Goal: Transaction & Acquisition: Purchase product/service

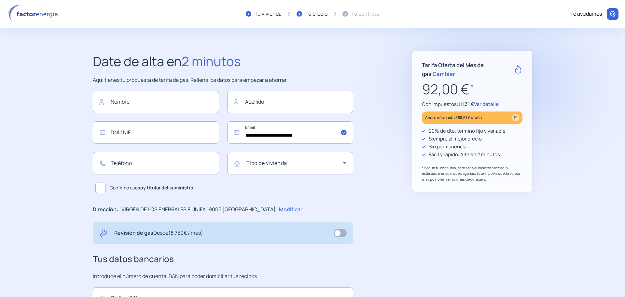
click at [435, 76] on span "Cambiar" at bounding box center [444, 73] width 22 height 7
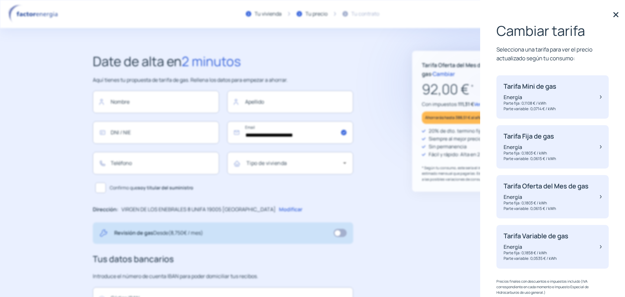
click at [555, 250] on p "Energía" at bounding box center [536, 246] width 65 height 7
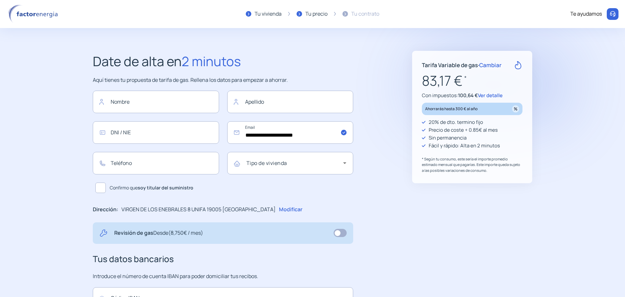
click at [493, 65] on span "Cambiar" at bounding box center [490, 64] width 22 height 7
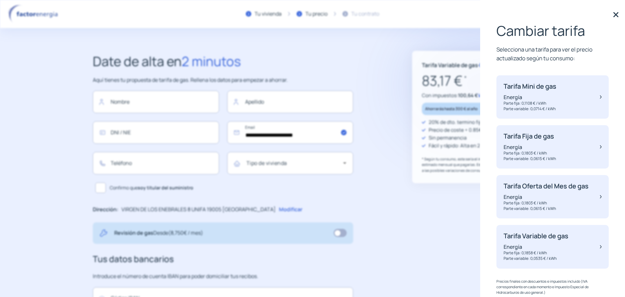
click at [528, 95] on p "Energía" at bounding box center [530, 96] width 53 height 7
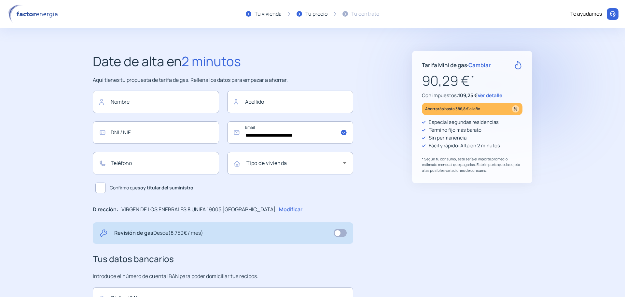
click at [486, 65] on span "Cambiar" at bounding box center [480, 64] width 22 height 7
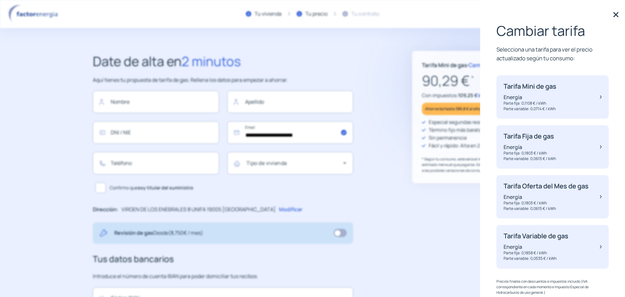
click at [529, 188] on p "Tarifa Oferta del Mes de gas" at bounding box center [546, 186] width 85 height 8
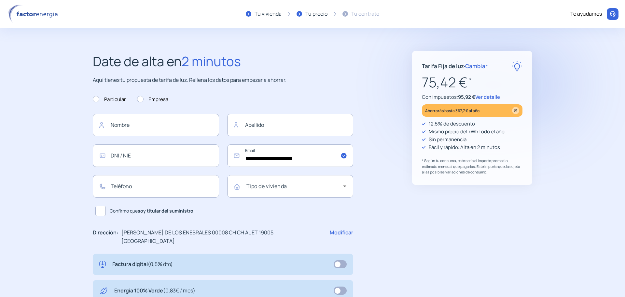
click at [475, 66] on span "Cambiar" at bounding box center [476, 65] width 22 height 7
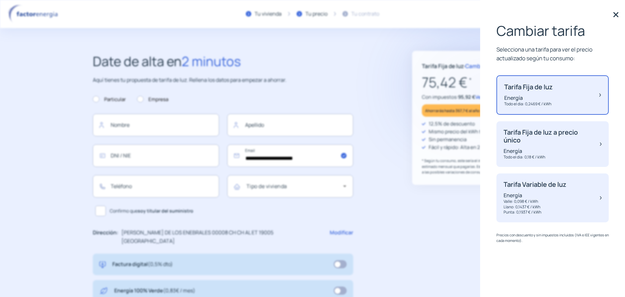
click at [529, 136] on p "Tarifa Fija de luz a precio único" at bounding box center [549, 136] width 90 height 16
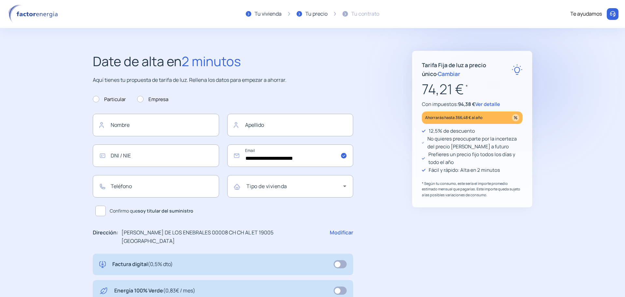
click at [394, 73] on div "**********" at bounding box center [313, 258] width 466 height 415
